Goal: Information Seeking & Learning: Learn about a topic

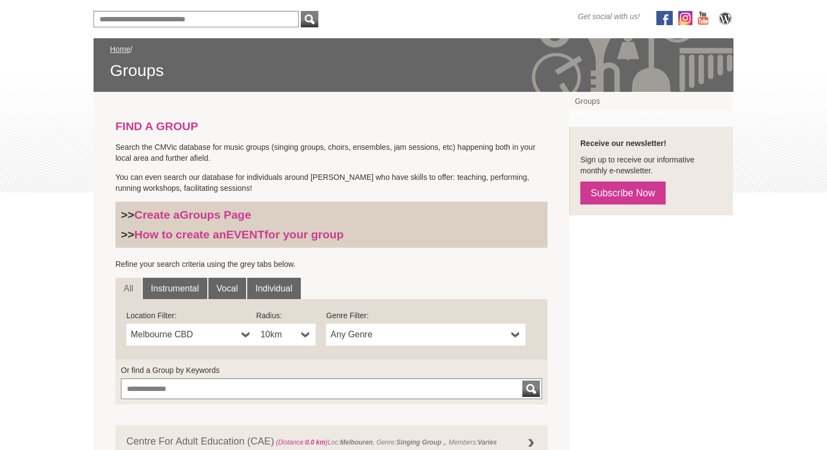
scroll to position [141, 0]
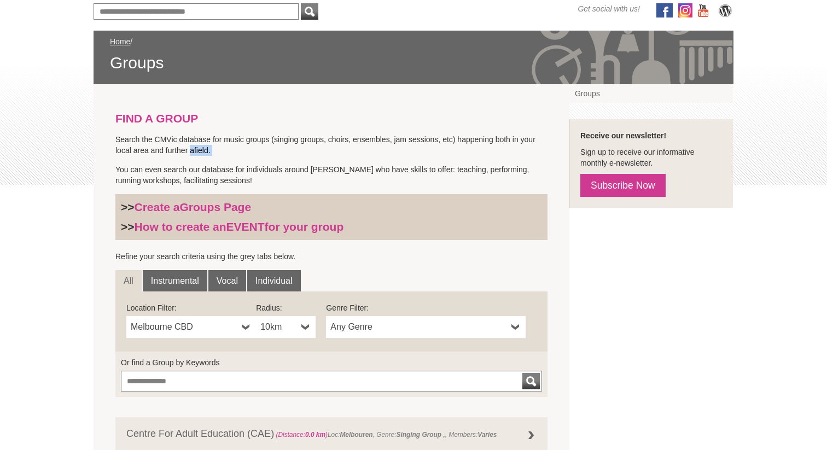
drag, startPoint x: 190, startPoint y: 148, endPoint x: 270, endPoint y: 156, distance: 79.8
click at [300, 182] on p "You can even search our database for individuals around [PERSON_NAME] who have …" at bounding box center [331, 175] width 432 height 22
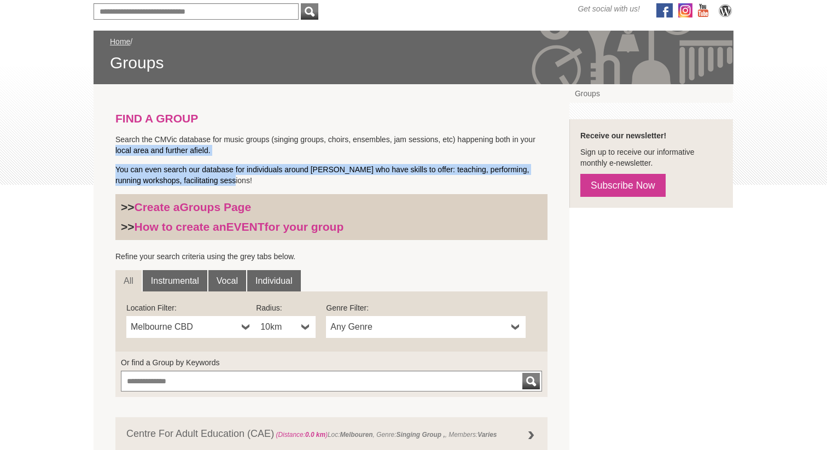
drag, startPoint x: 295, startPoint y: 184, endPoint x: 55, endPoint y: 141, distance: 243.5
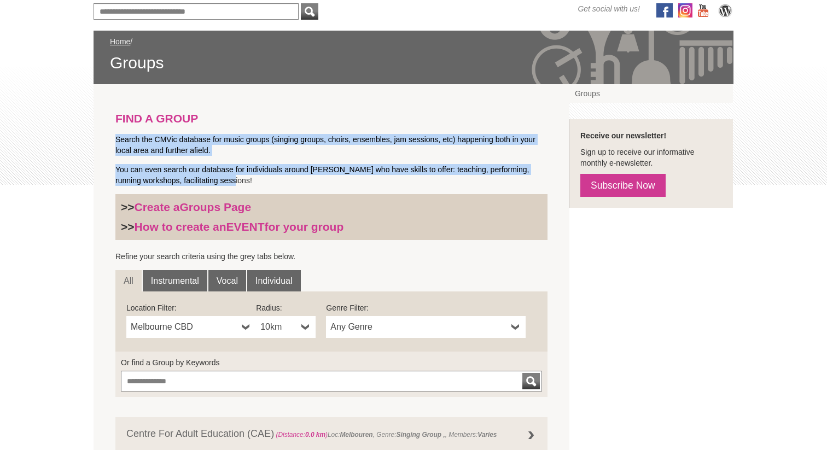
scroll to position [415, 0]
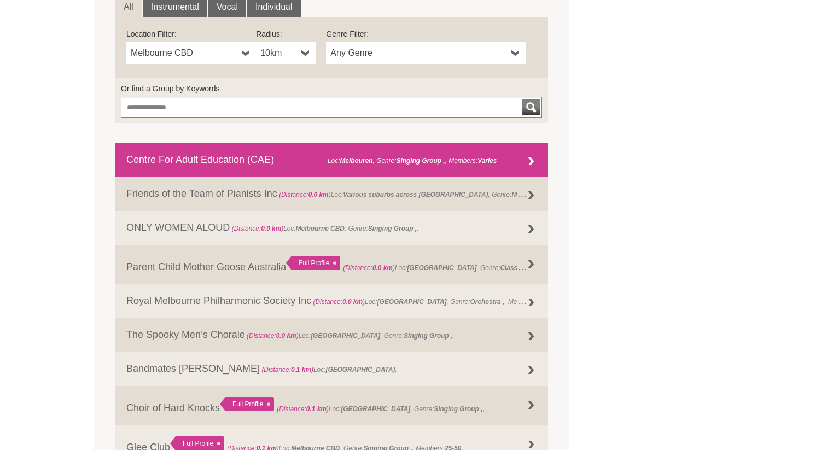
click at [251, 160] on link "Centre For Adult Education (CAE) (Distance: 0.0 km ) Loc: Melbouren , Genre: Si…" at bounding box center [331, 160] width 432 height 34
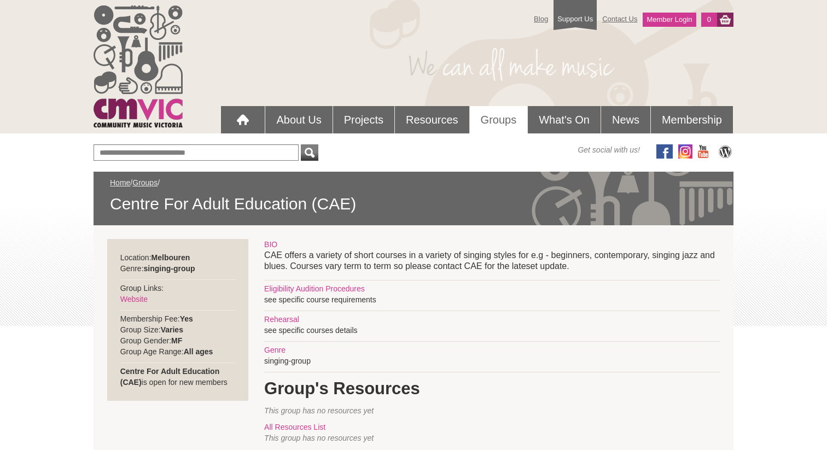
scroll to position [212, 0]
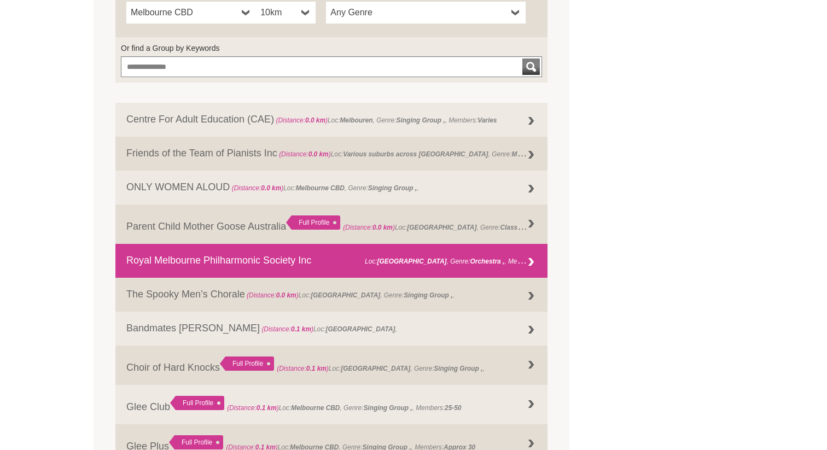
scroll to position [697, 0]
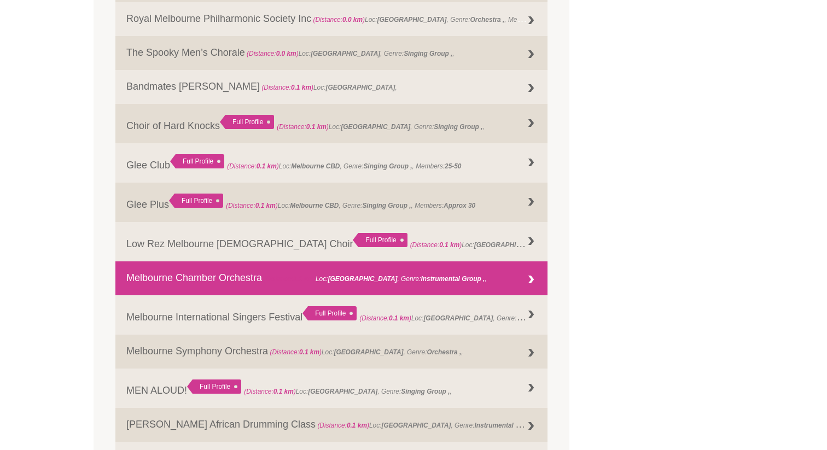
click at [478, 277] on link "Melbourne Chamber Orchestra (Distance: 0.1 km ) Loc: Melbourne , Genre: Instrum…" at bounding box center [331, 278] width 432 height 34
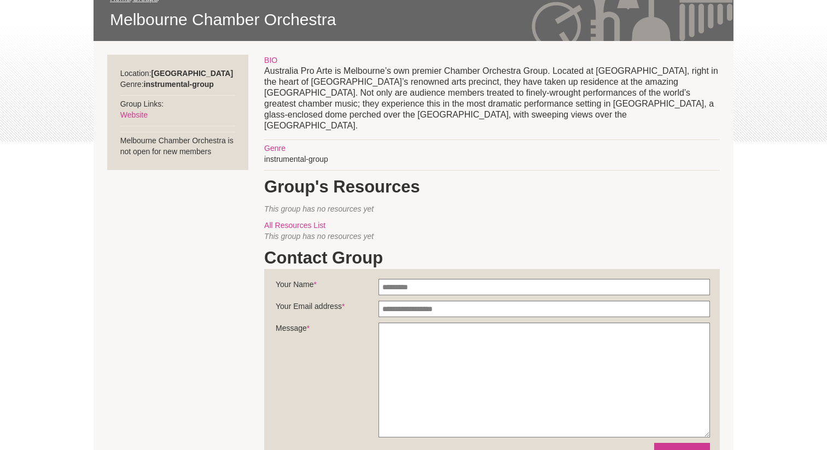
scroll to position [61, 0]
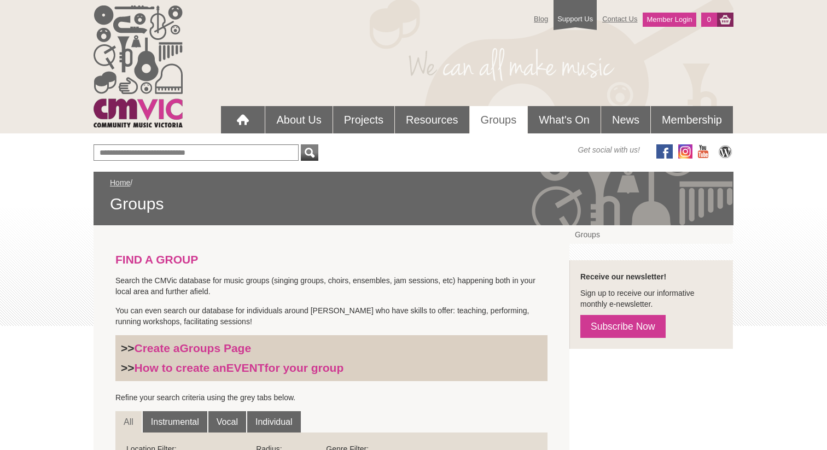
scroll to position [406, 0]
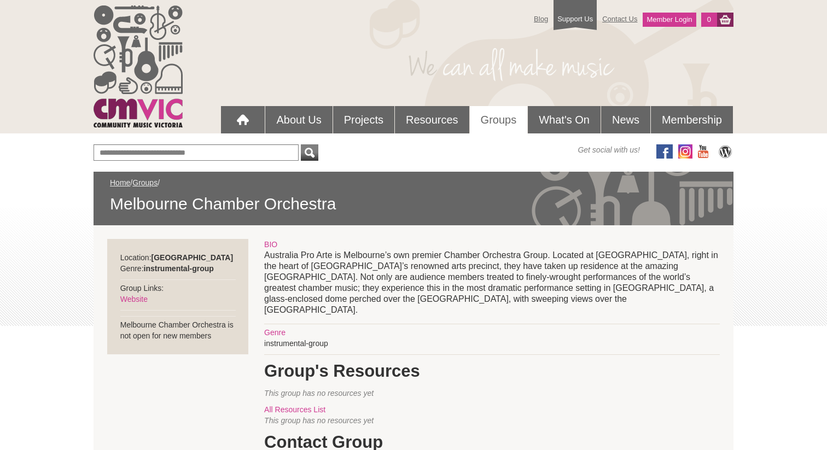
scroll to position [61, 0]
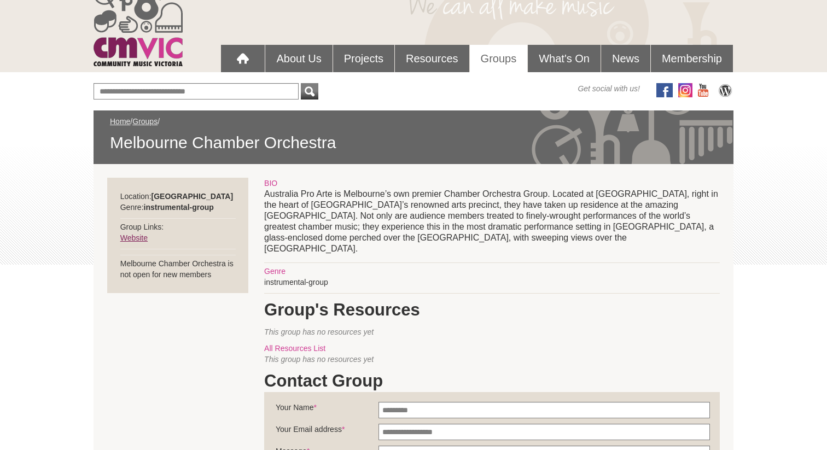
click at [141, 240] on link "Website" at bounding box center [133, 238] width 27 height 9
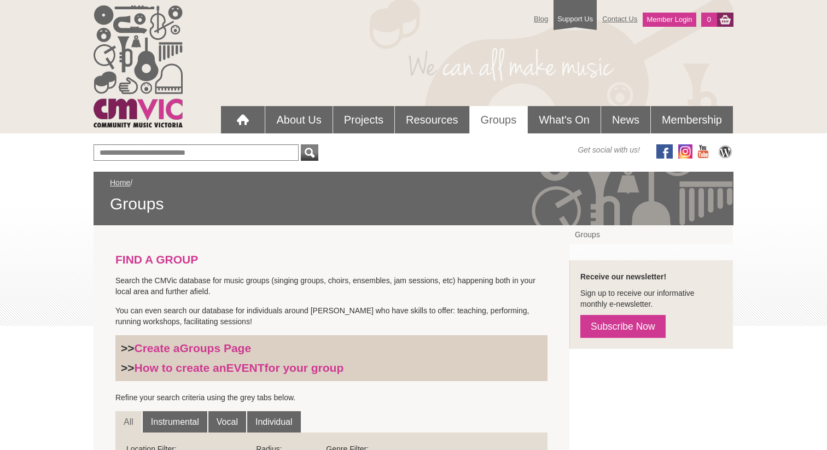
scroll to position [406, 0]
